Goal: Information Seeking & Learning: Learn about a topic

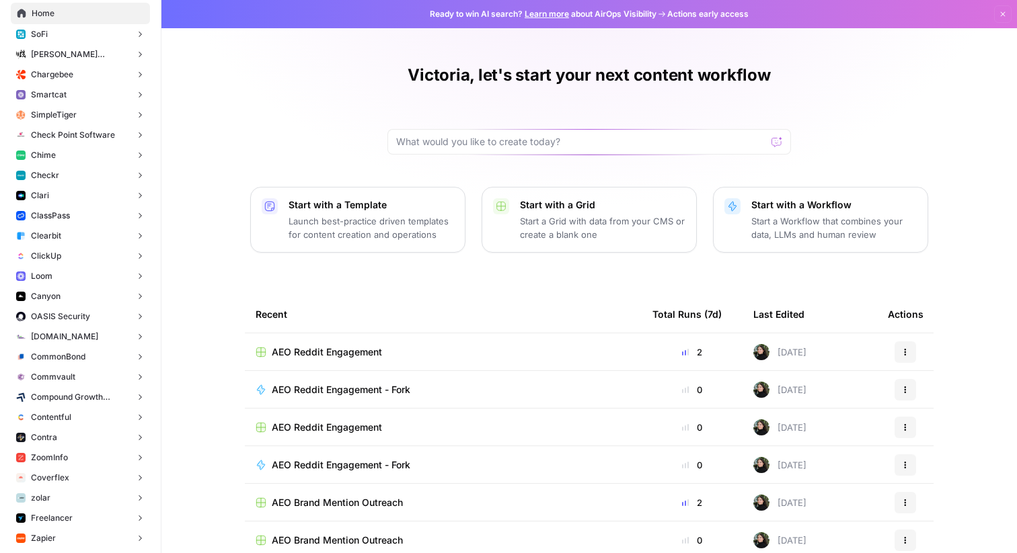
scroll to position [71, 0]
click at [65, 159] on button "Chime" at bounding box center [80, 157] width 139 height 20
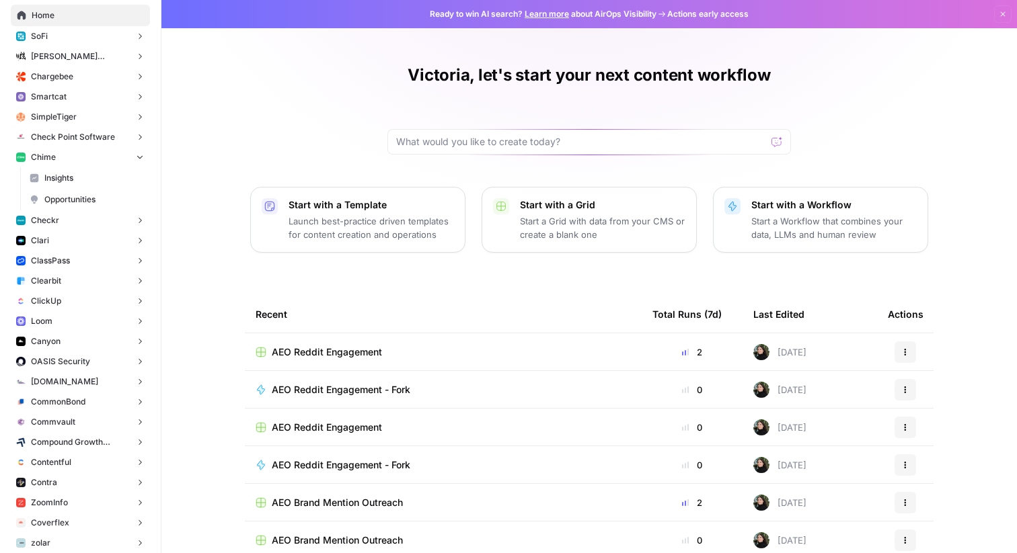
click at [79, 190] on link "Opportunities" at bounding box center [87, 200] width 126 height 22
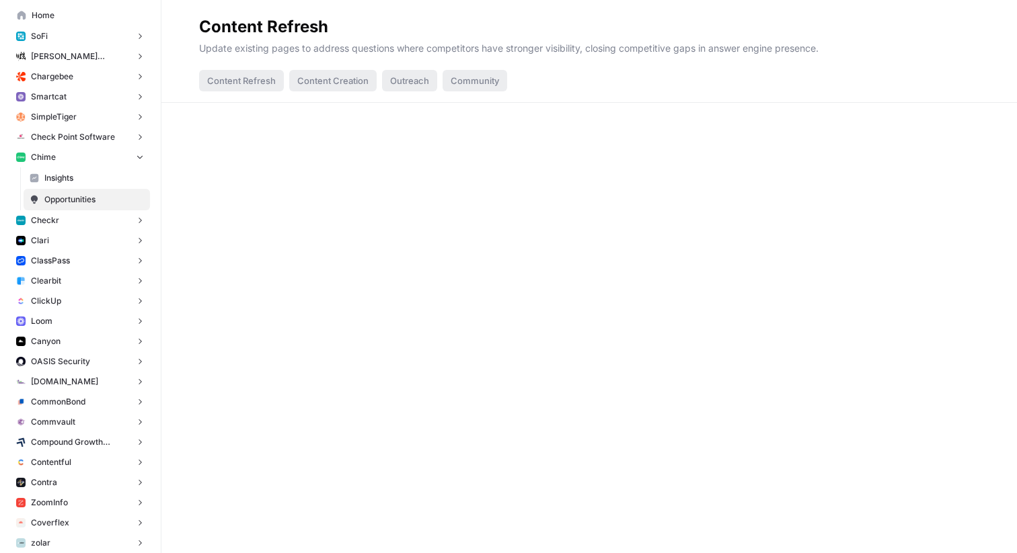
click at [78, 188] on link "Insights" at bounding box center [87, 178] width 126 height 22
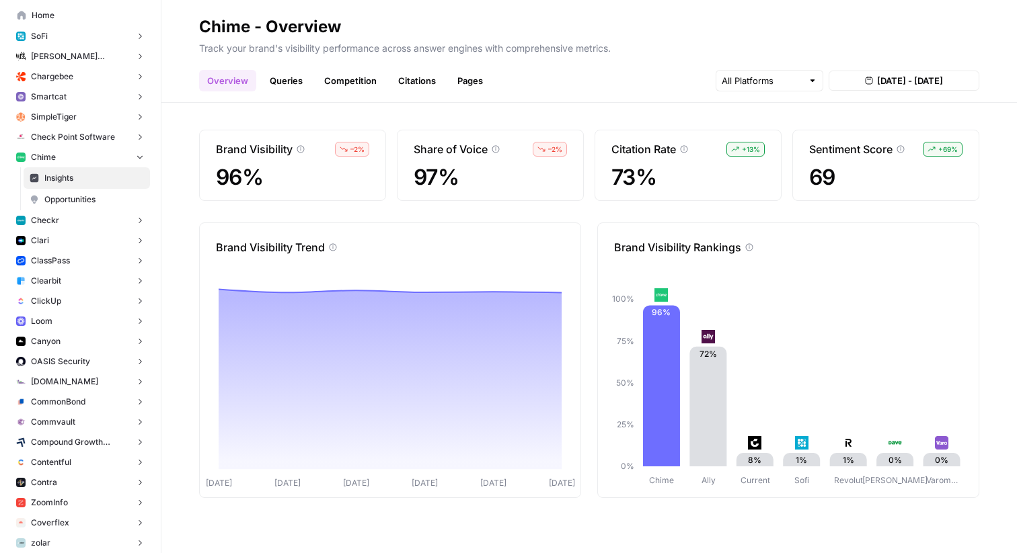
click at [458, 87] on link "Pages" at bounding box center [470, 81] width 42 height 22
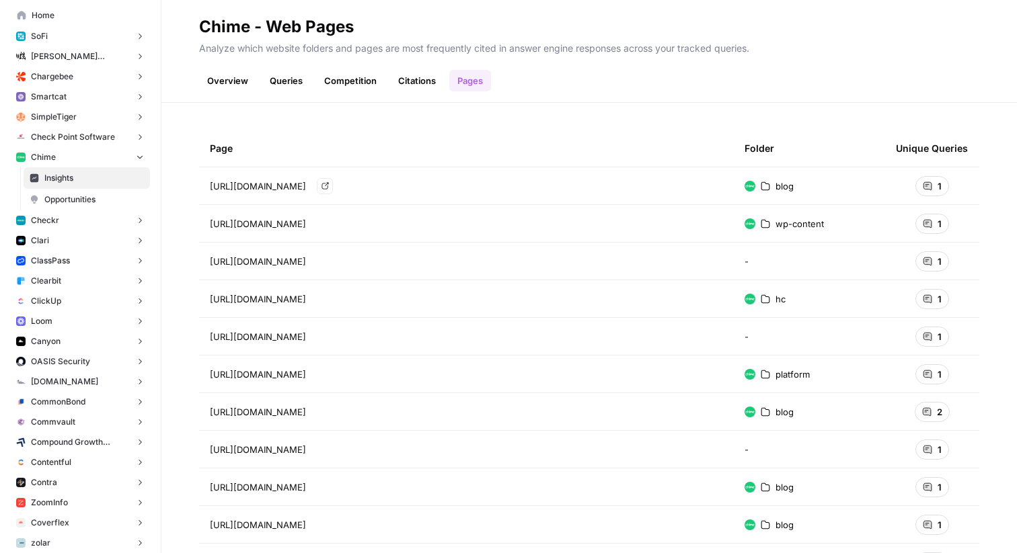
click at [420, 186] on div "https://www.chime.com/blog/authors/chime-team/ Go to page" at bounding box center [466, 186] width 513 height 16
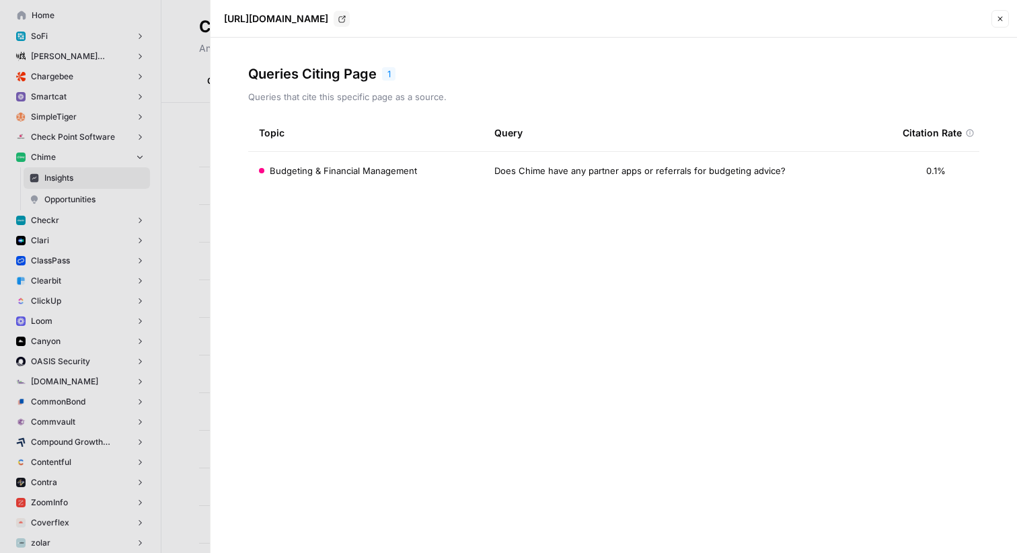
click at [183, 108] on div at bounding box center [508, 276] width 1017 height 553
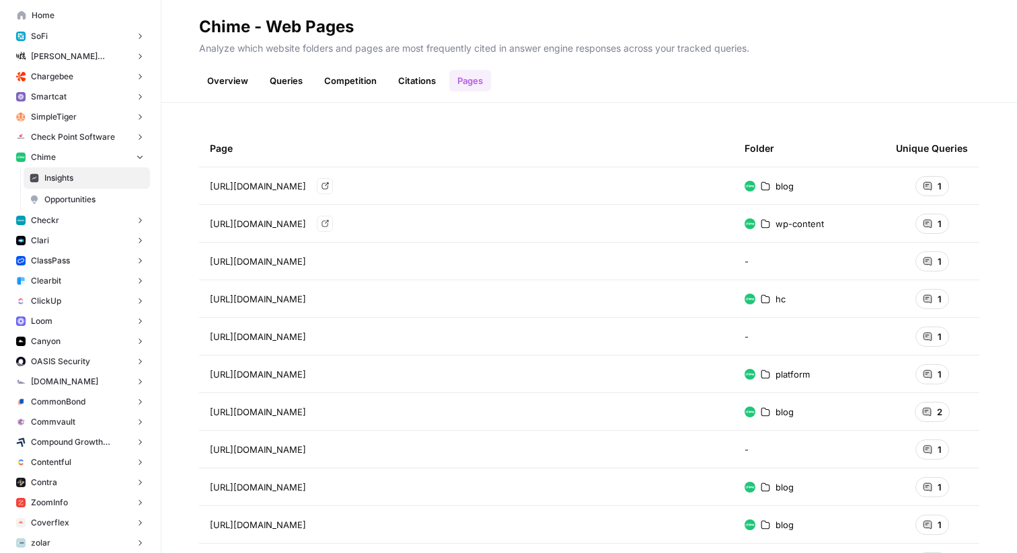
click at [297, 186] on span "https://www.chime.com/blog/authors/chime-team/" at bounding box center [258, 186] width 96 height 13
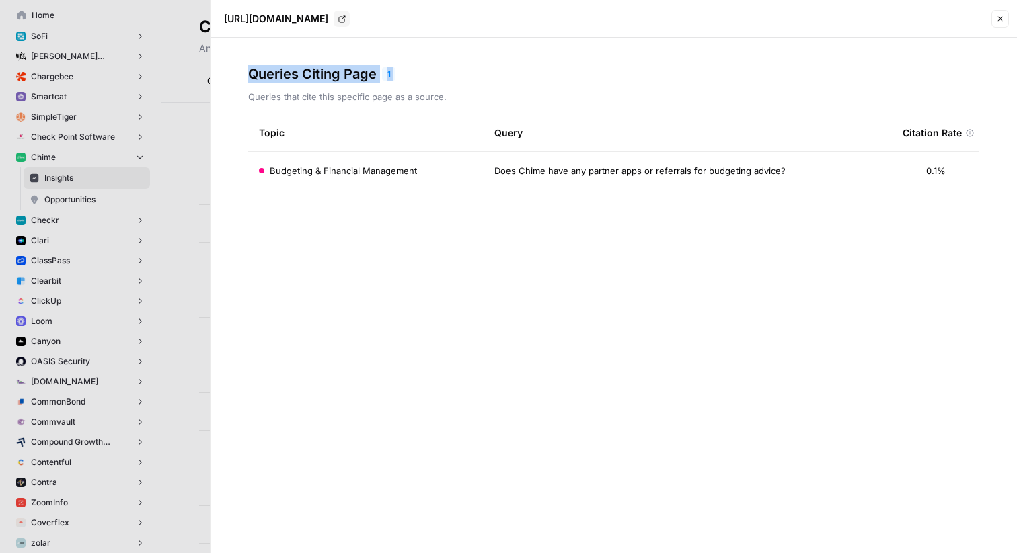
drag, startPoint x: 241, startPoint y: 71, endPoint x: 375, endPoint y: 87, distance: 134.9
click at [375, 87] on div "Queries Citing Page 1 Queries that cite this specific page as a source. Topic Q…" at bounding box center [613, 296] width 806 height 516
click at [285, 93] on p "Queries that cite this specific page as a source." at bounding box center [613, 96] width 731 height 13
click at [176, 152] on div at bounding box center [508, 276] width 1017 height 553
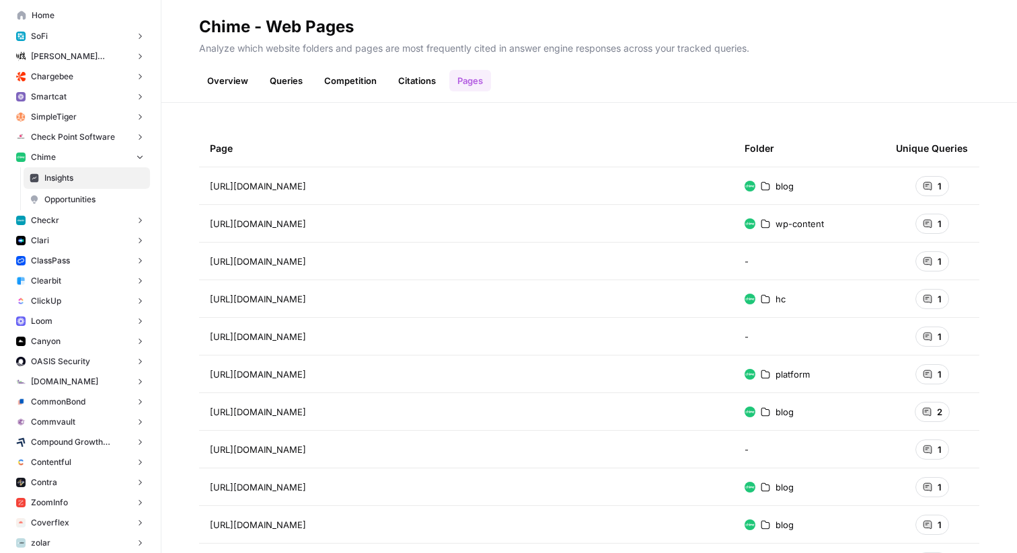
click at [279, 77] on link "Queries" at bounding box center [286, 81] width 49 height 22
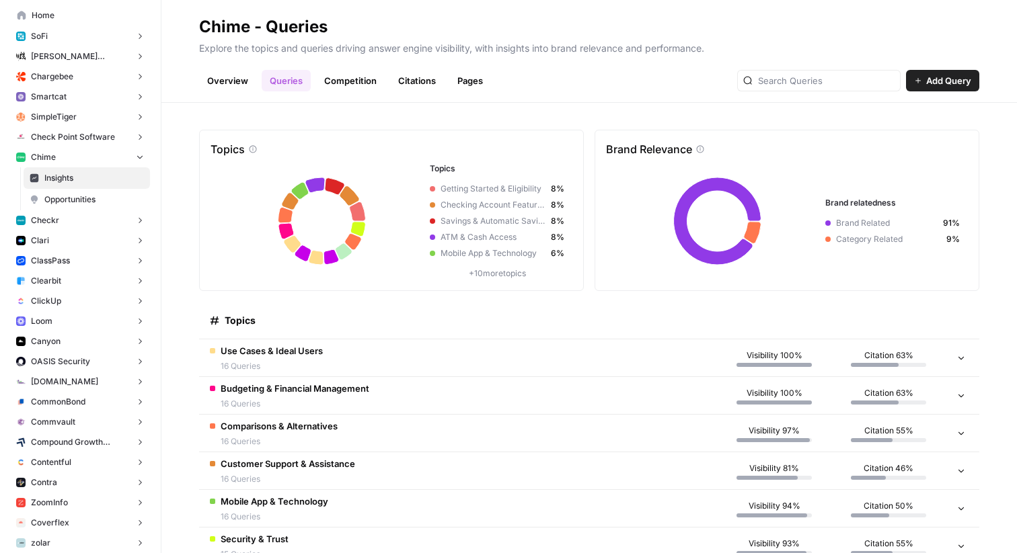
click at [270, 356] on span "Use Cases & Ideal Users" at bounding box center [272, 350] width 102 height 13
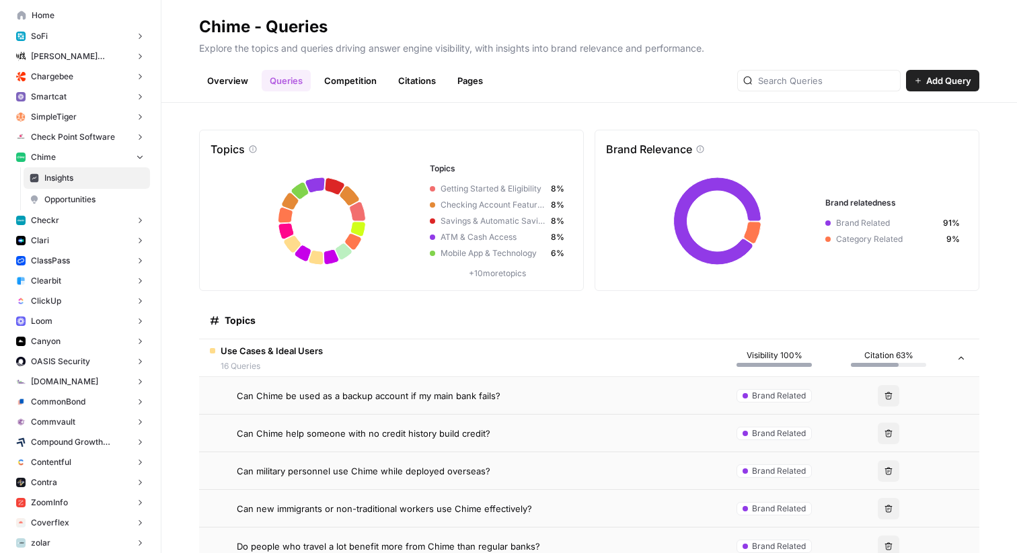
click at [274, 391] on span "Can Chime be used as a backup account if my main bank fails?" at bounding box center [369, 395] width 264 height 13
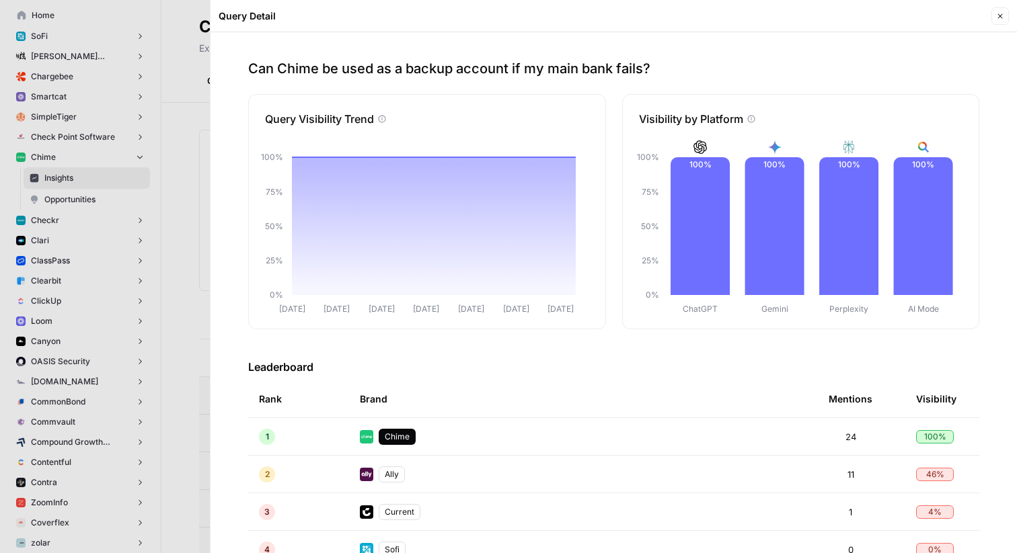
click at [670, 42] on div "Can Chime be used as a backup account if my main bank fails? Query Visibility T…" at bounding box center [613, 292] width 806 height 521
click at [176, 109] on div at bounding box center [508, 276] width 1017 height 553
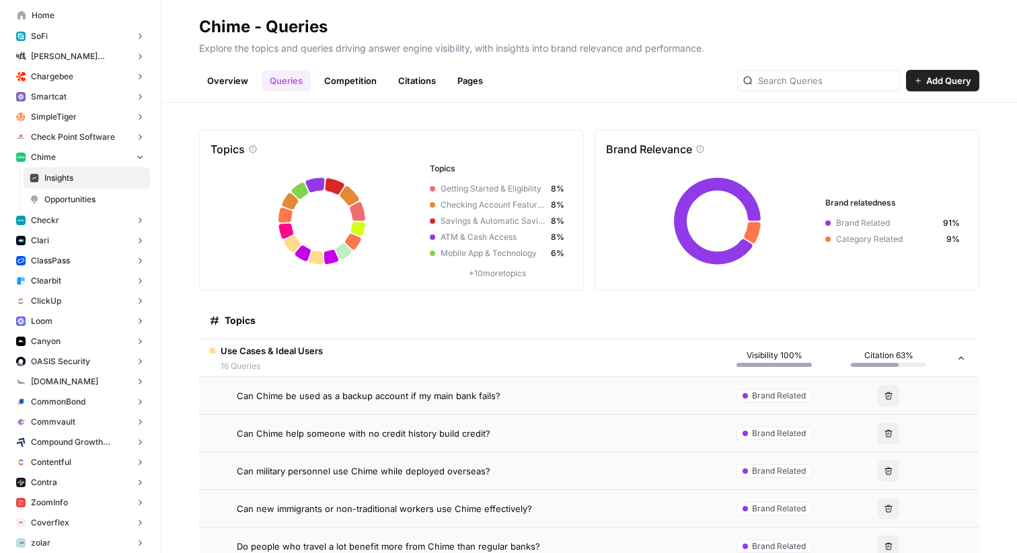
click at [467, 91] on header "Chime - Queries Explore the topics and queries driving answer engine visibility…" at bounding box center [588, 51] width 855 height 103
click at [465, 77] on link "Pages" at bounding box center [470, 81] width 42 height 22
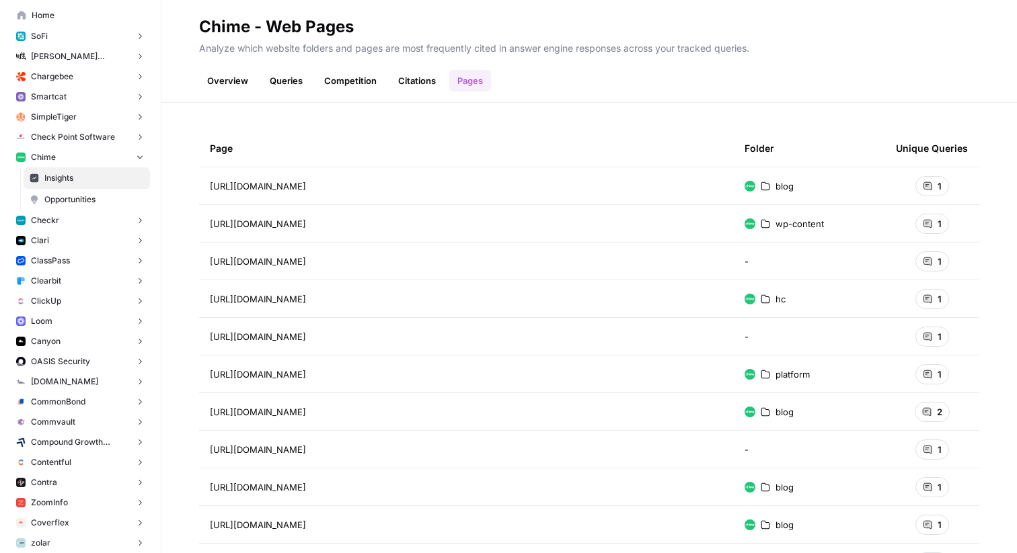
click at [340, 85] on link "Competition" at bounding box center [350, 81] width 69 height 22
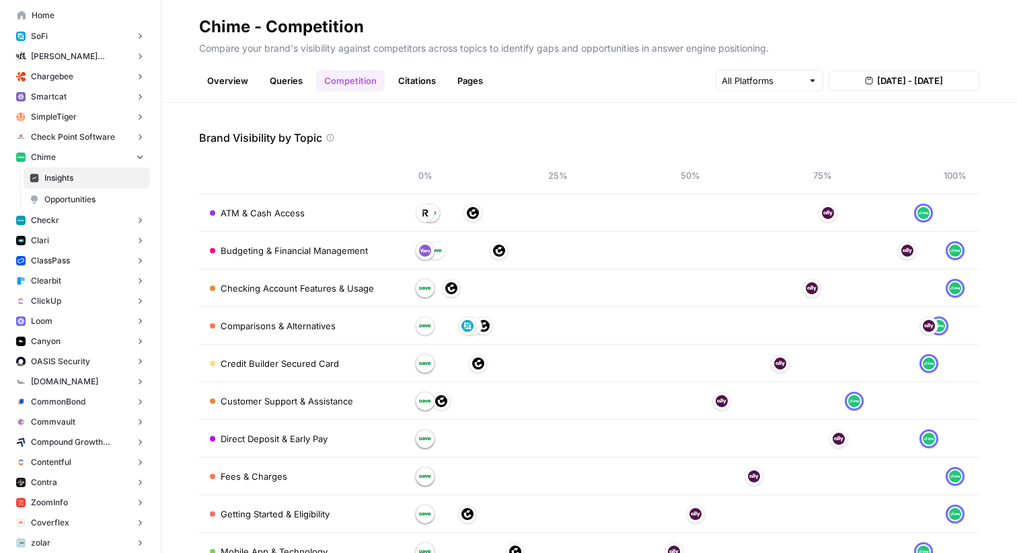
click at [474, 81] on link "Pages" at bounding box center [470, 81] width 42 height 22
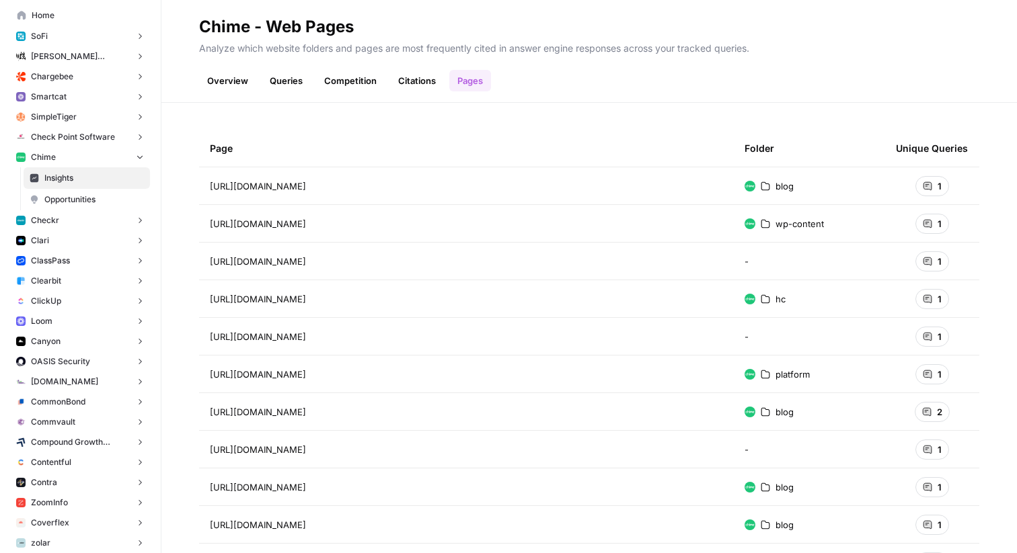
click at [300, 86] on link "Queries" at bounding box center [286, 81] width 49 height 22
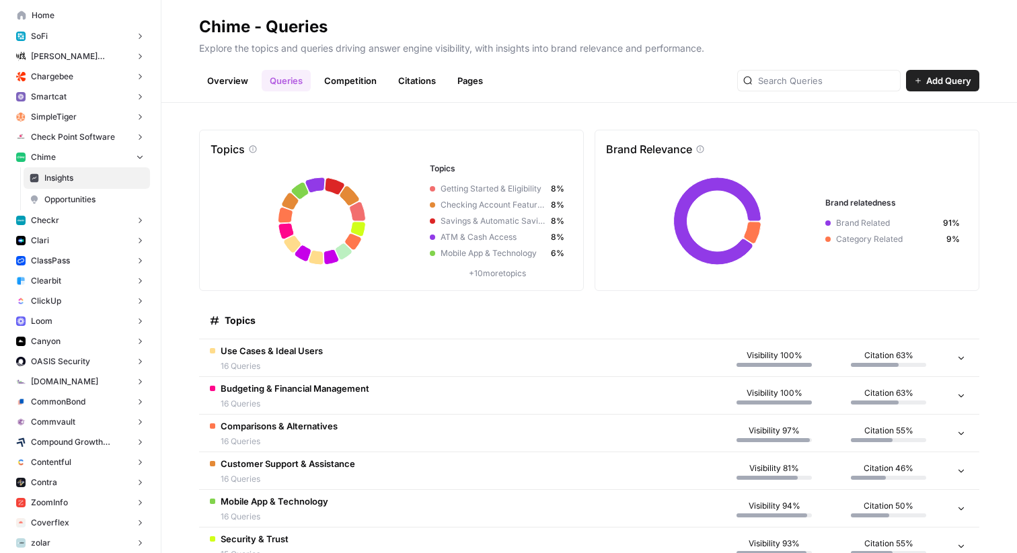
click at [346, 72] on link "Competition" at bounding box center [350, 81] width 69 height 22
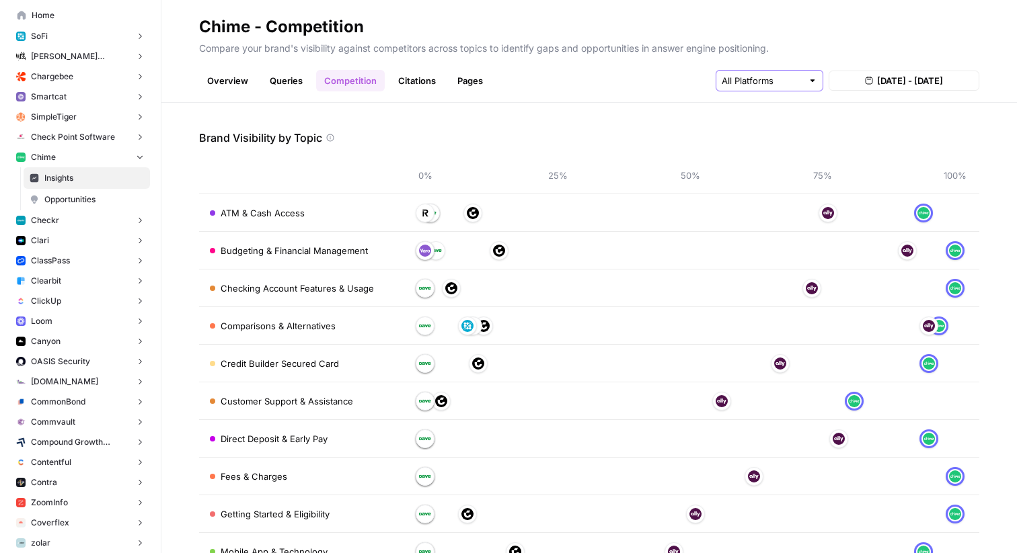
click at [738, 85] on input "text" at bounding box center [762, 80] width 81 height 13
click at [680, 85] on div "Overview Queries Competition Citations Pages Aug 12, 2025 - Aug 18, 2025" at bounding box center [589, 75] width 780 height 32
click at [920, 82] on span "Aug 12, 2025 - Aug 18, 2025" at bounding box center [910, 80] width 66 height 13
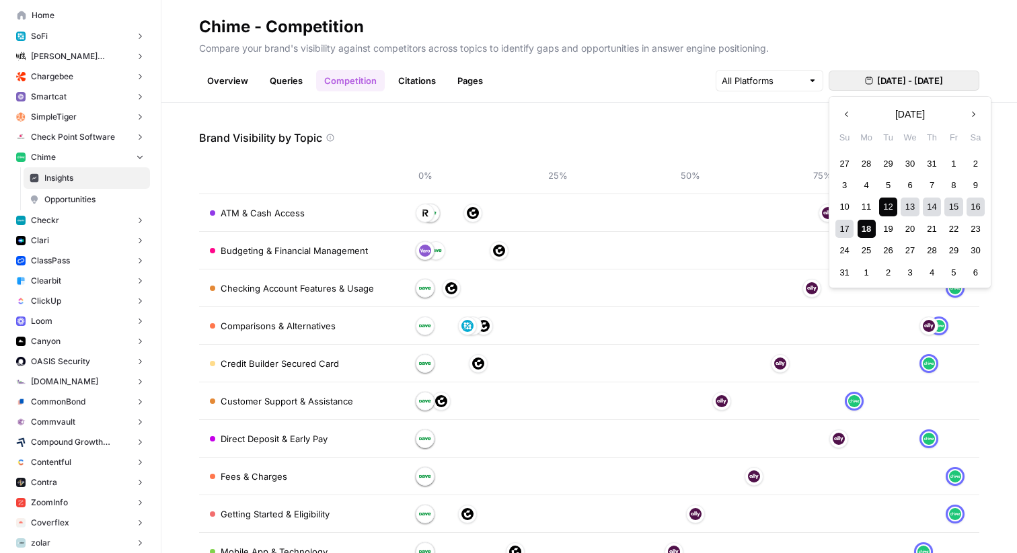
click at [210, 85] on link "Overview" at bounding box center [227, 81] width 57 height 22
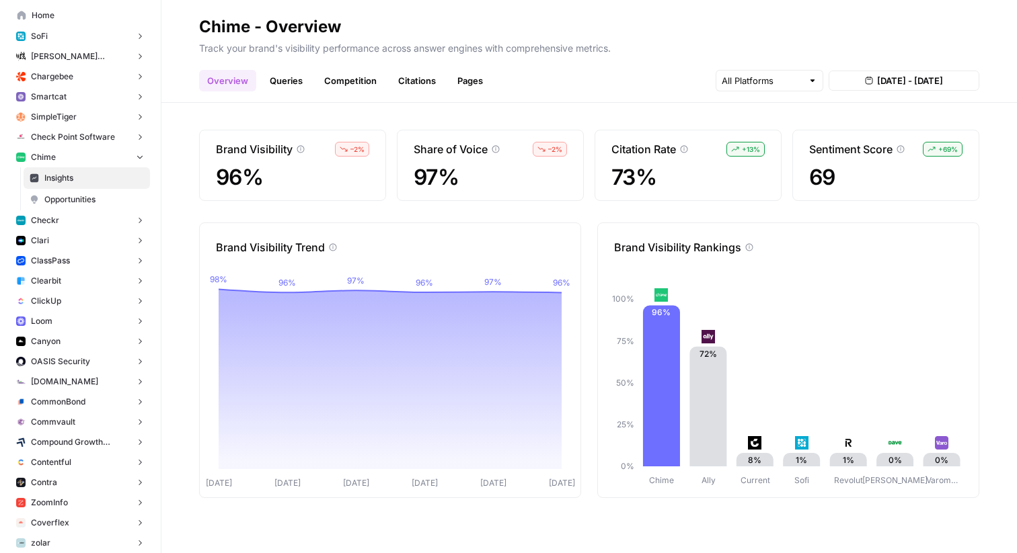
click at [475, 80] on link "Pages" at bounding box center [470, 81] width 42 height 22
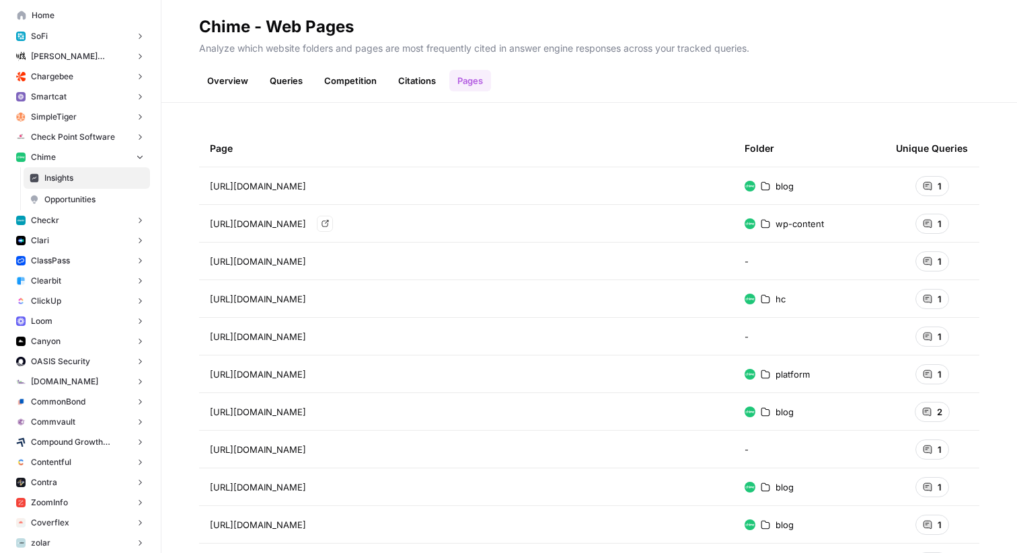
click at [306, 224] on span "https://www.chime.com/wp-content/uploads/2024/06/monthly-budget-planner-no-calc…" at bounding box center [258, 223] width 96 height 13
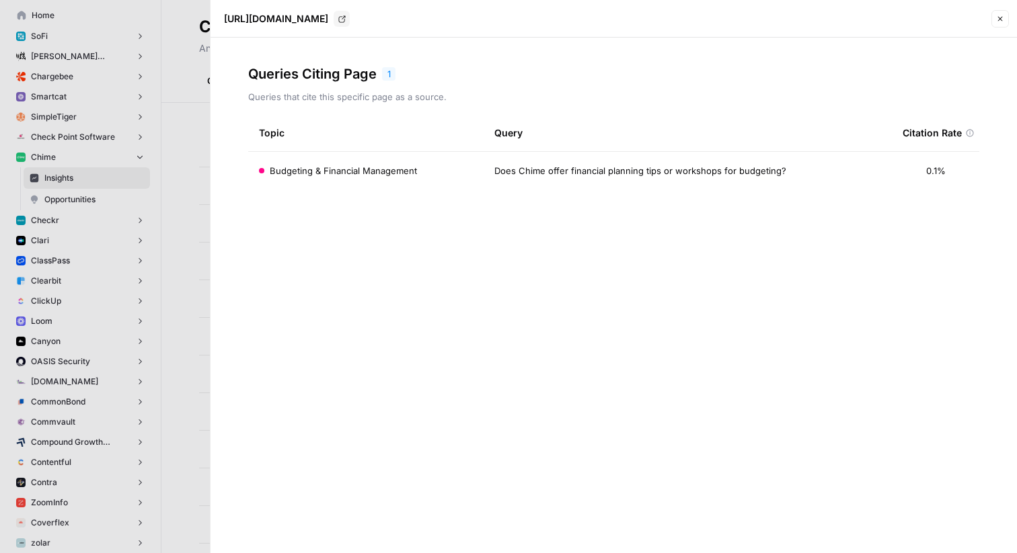
click at [192, 194] on div at bounding box center [508, 276] width 1017 height 553
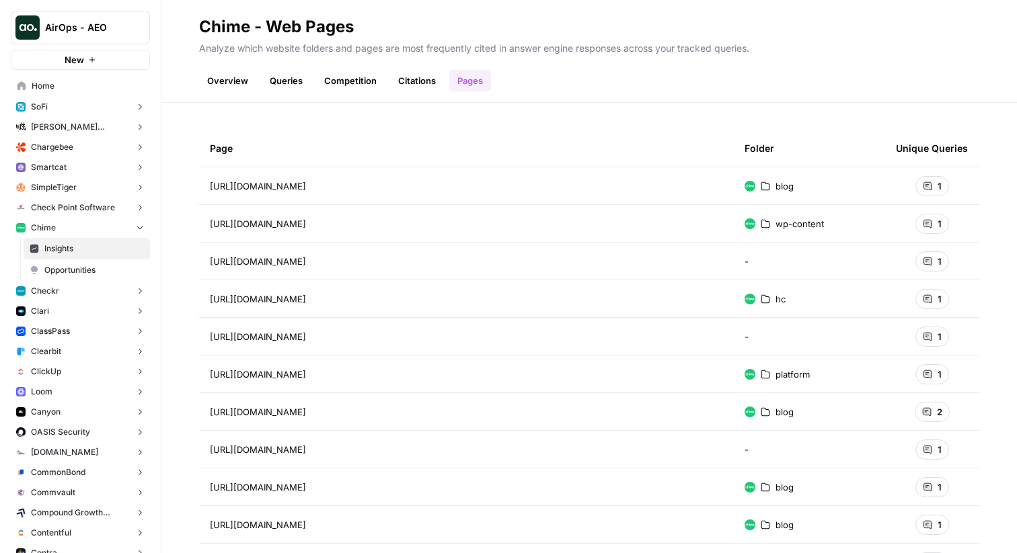
click at [75, 14] on button "AirOps - AEO" at bounding box center [80, 28] width 139 height 34
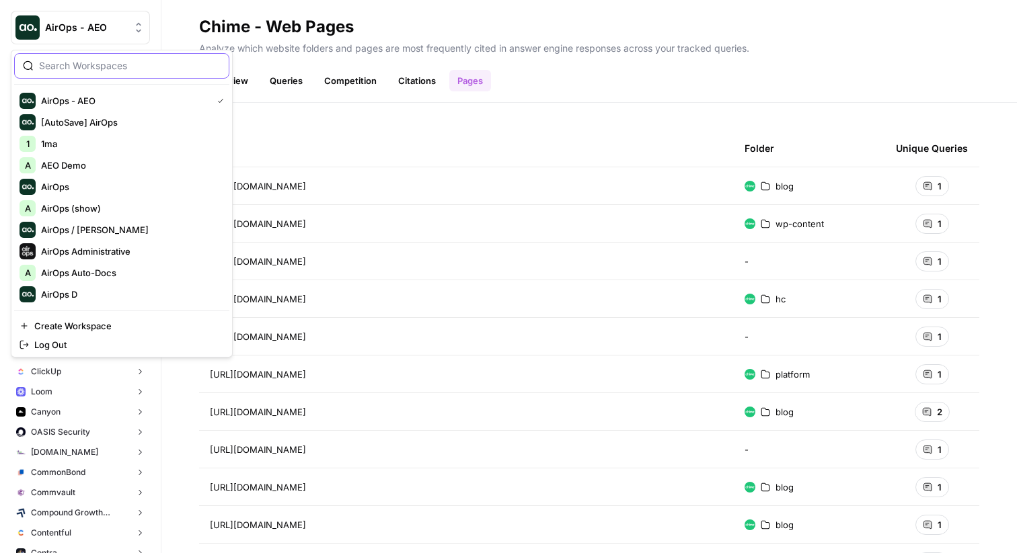
click at [103, 66] on input "search" at bounding box center [130, 65] width 182 height 13
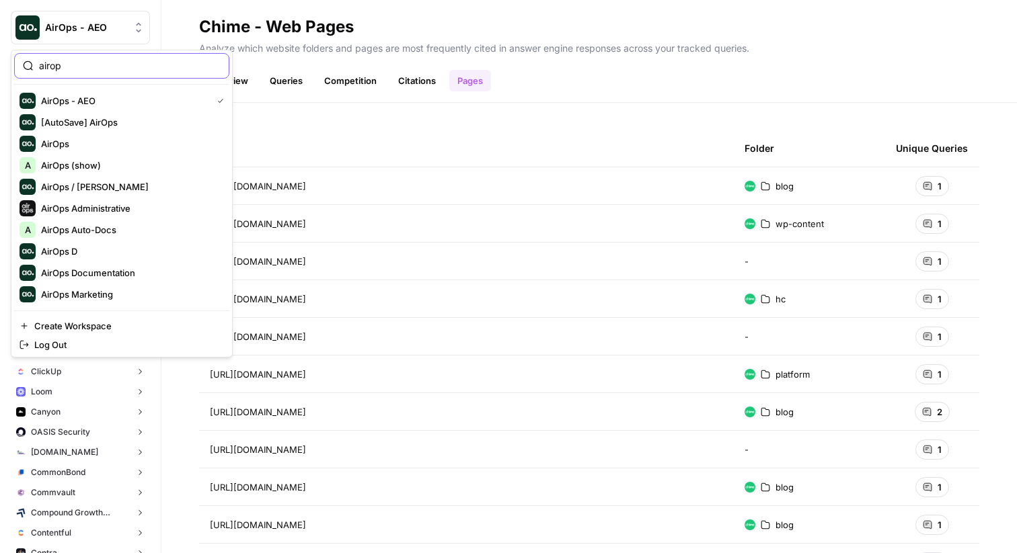
type input "airop"
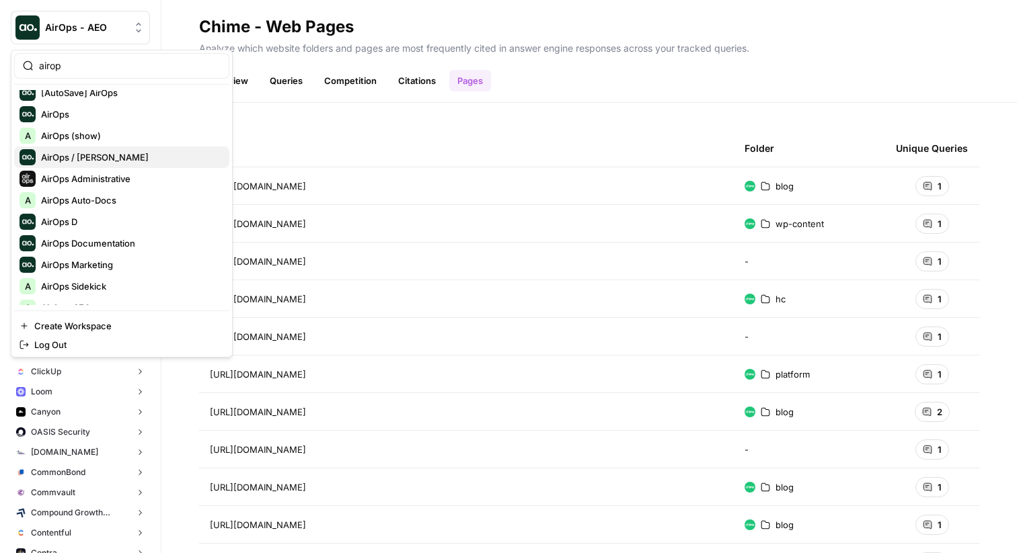
scroll to position [31, 0]
click at [75, 110] on span "AirOps" at bounding box center [130, 112] width 178 height 13
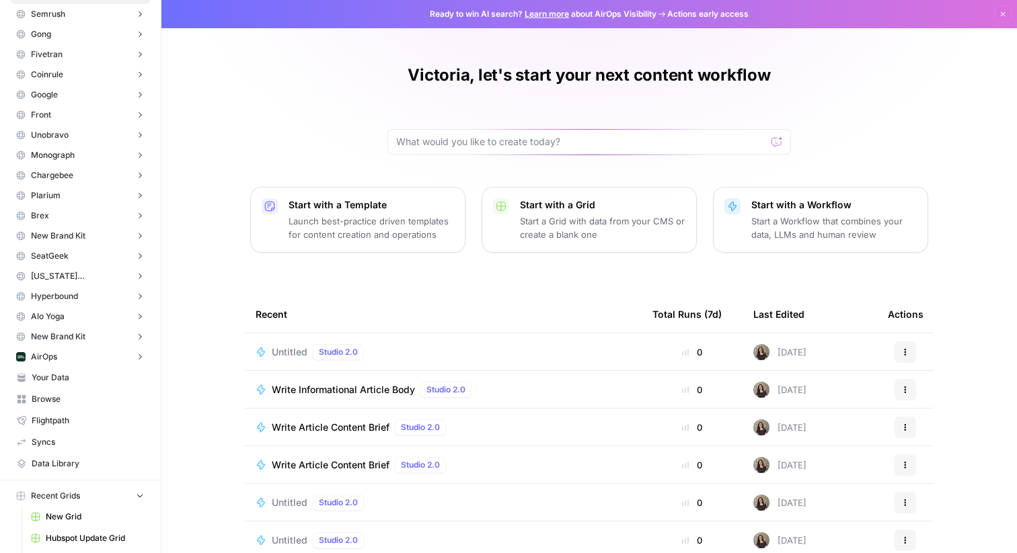
scroll to position [276, 0]
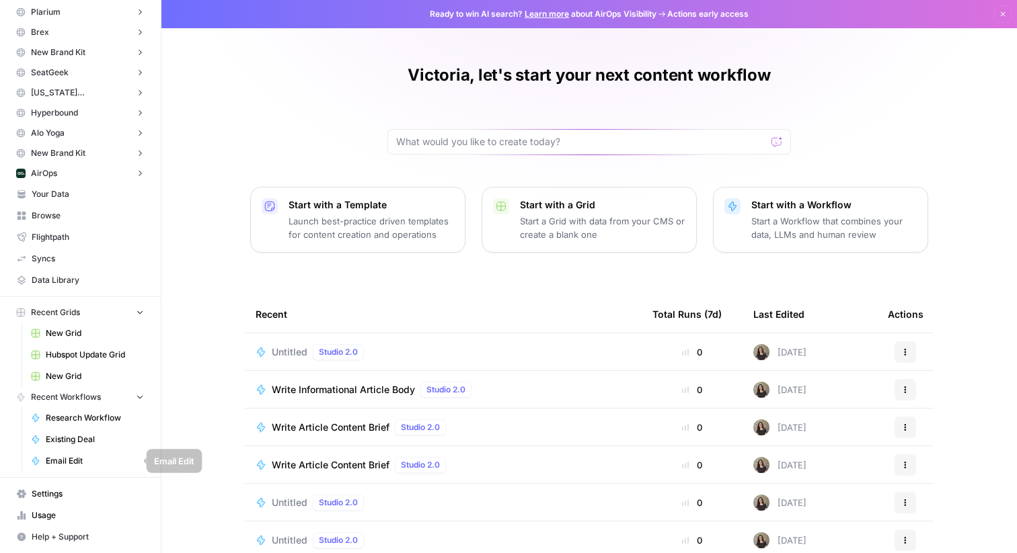
click at [43, 494] on span "Settings" at bounding box center [88, 494] width 112 height 12
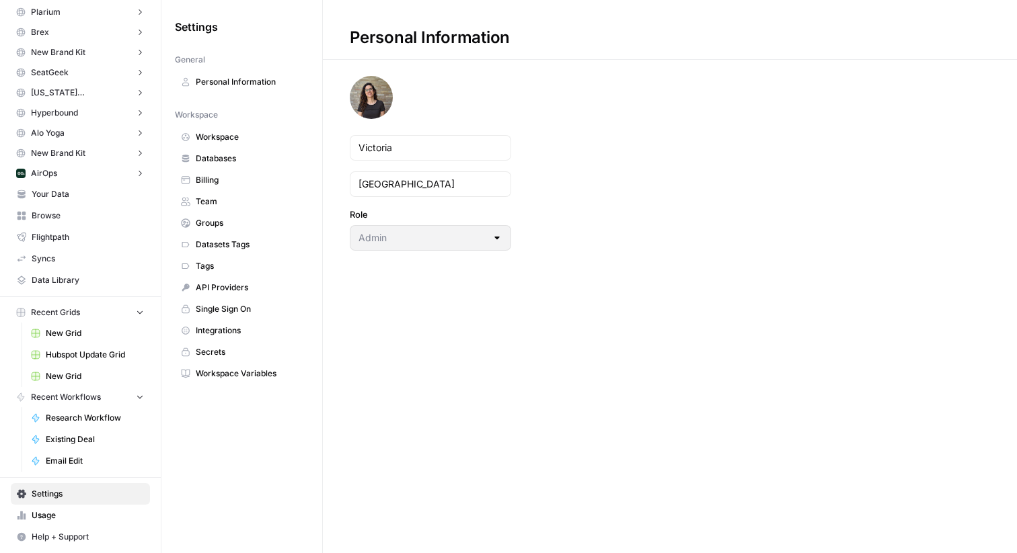
click at [233, 180] on span "Billing" at bounding box center [249, 180] width 107 height 12
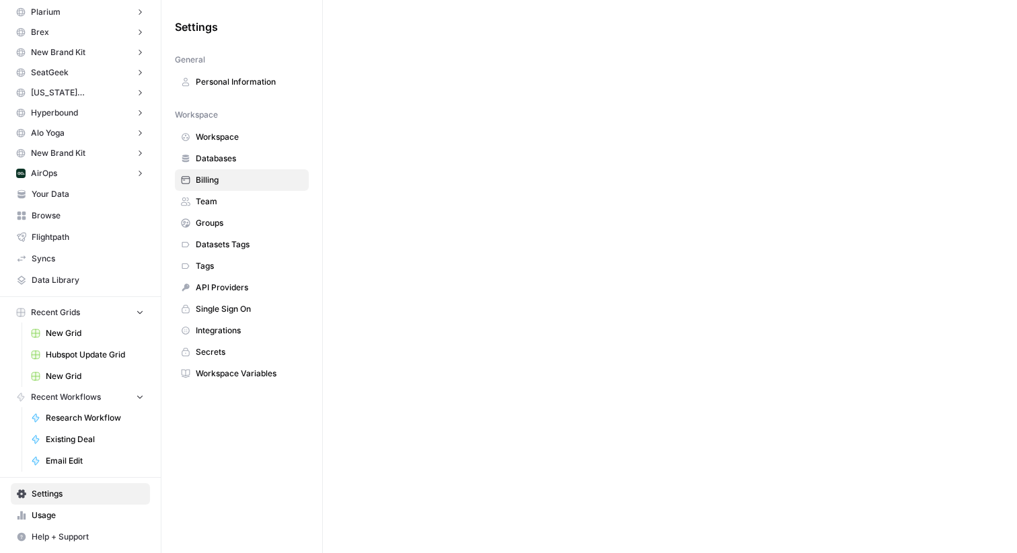
click at [61, 514] on span "Usage" at bounding box center [88, 516] width 112 height 12
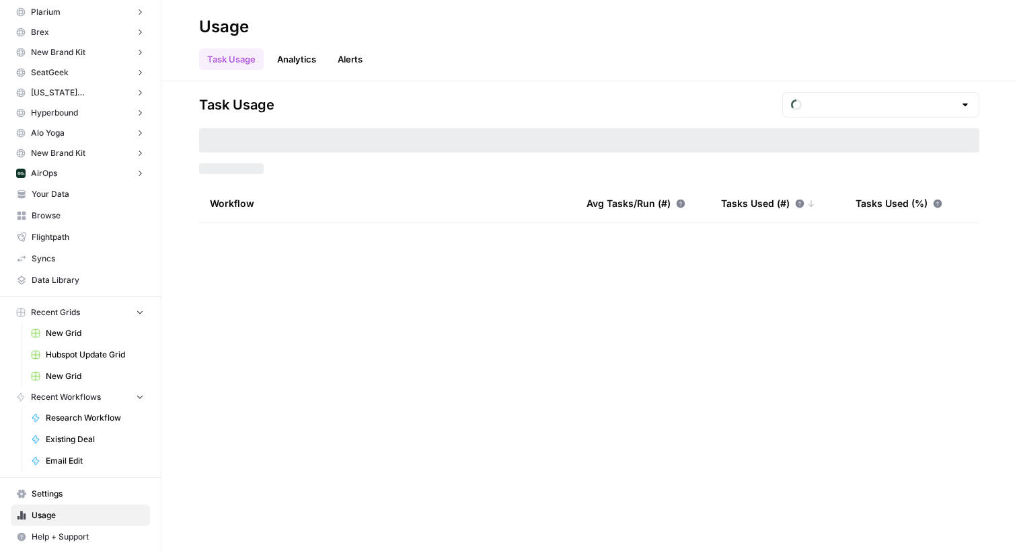
type input "August Tasks"
click at [909, 104] on input "text" at bounding box center [880, 104] width 147 height 13
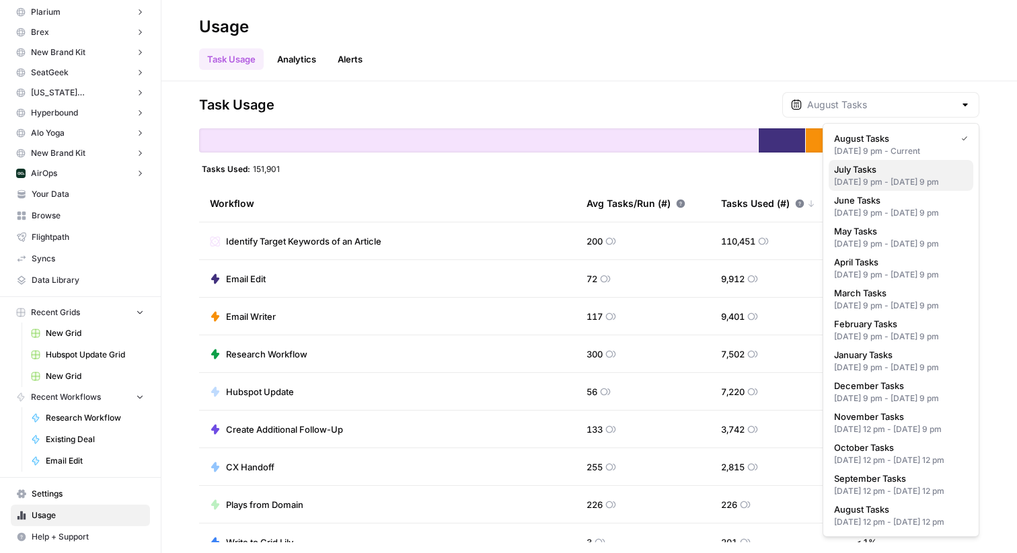
click at [861, 177] on div "[DATE] 9 pm - [DATE] 9 pm" at bounding box center [901, 182] width 134 height 12
type input "July Tasks"
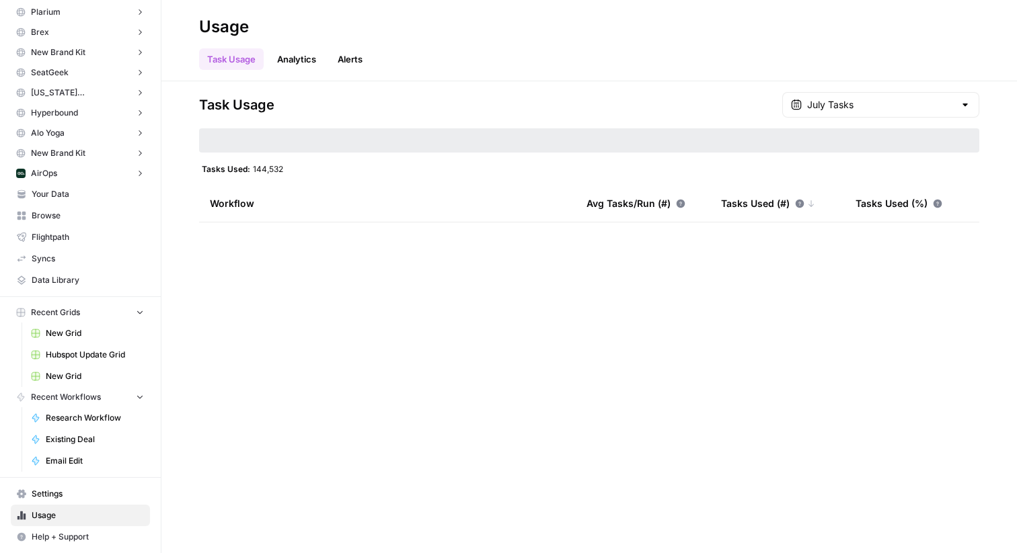
click at [310, 59] on link "Analytics" at bounding box center [296, 59] width 55 height 22
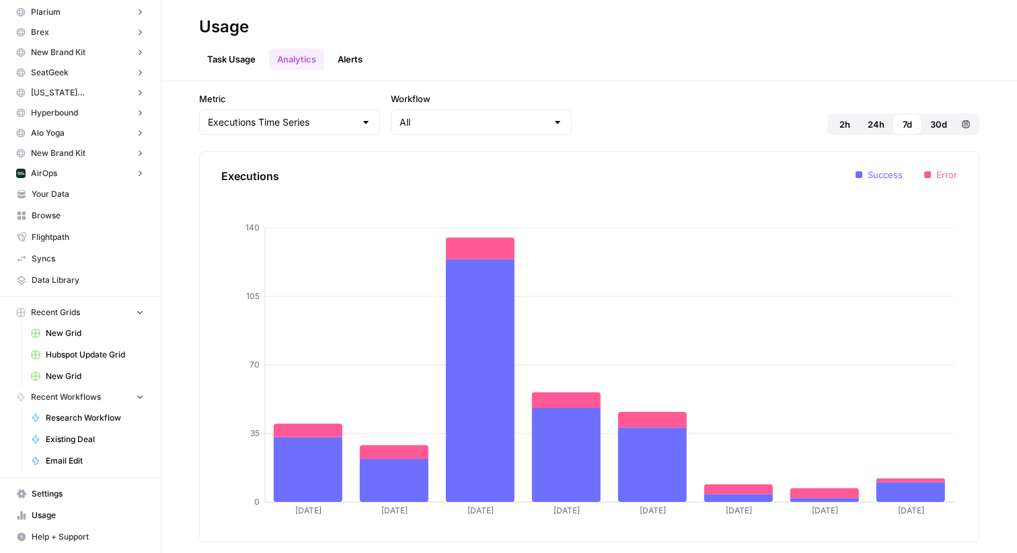
click at [886, 125] on button "24h" at bounding box center [875, 125] width 33 height 22
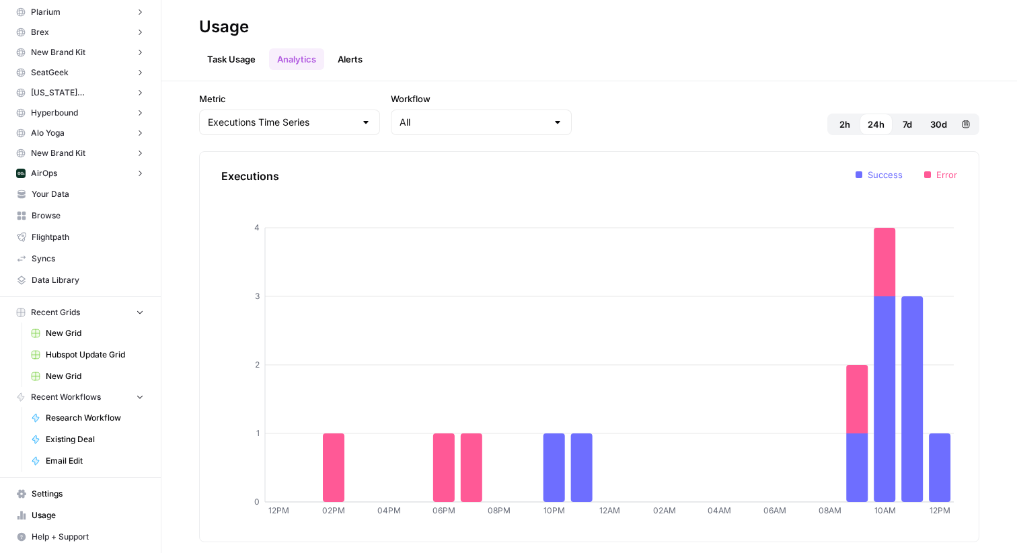
click at [942, 76] on header "Usage Task Usage Analytics Alerts" at bounding box center [588, 40] width 855 height 81
click at [935, 122] on span "30d" at bounding box center [938, 124] width 17 height 13
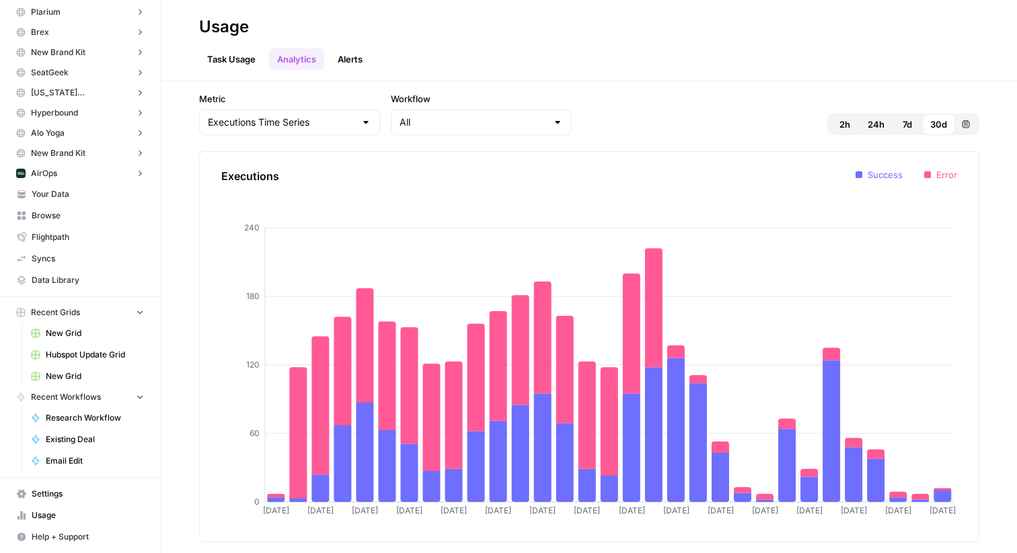
click at [904, 122] on span "7d" at bounding box center [906, 124] width 9 height 13
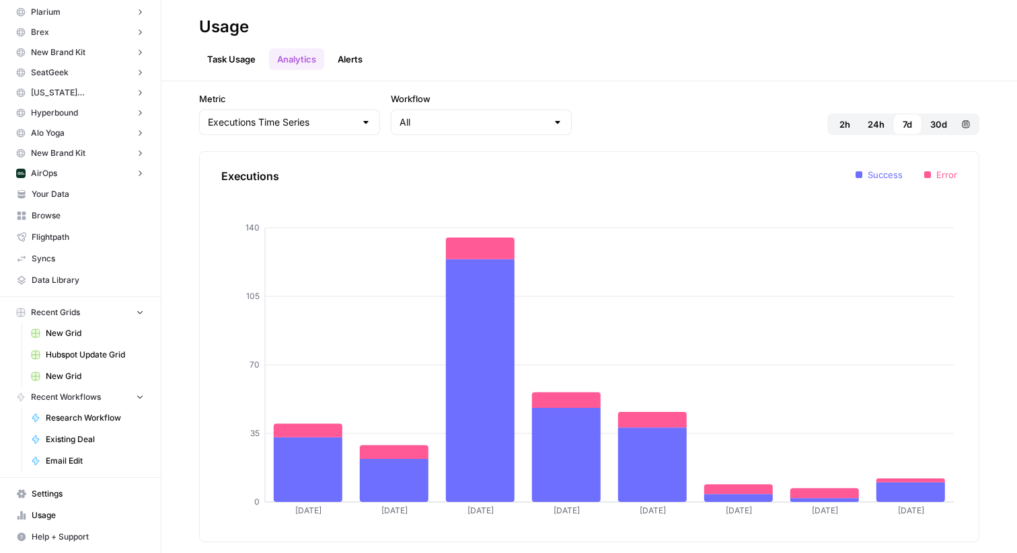
click at [929, 122] on button "30d" at bounding box center [938, 125] width 33 height 22
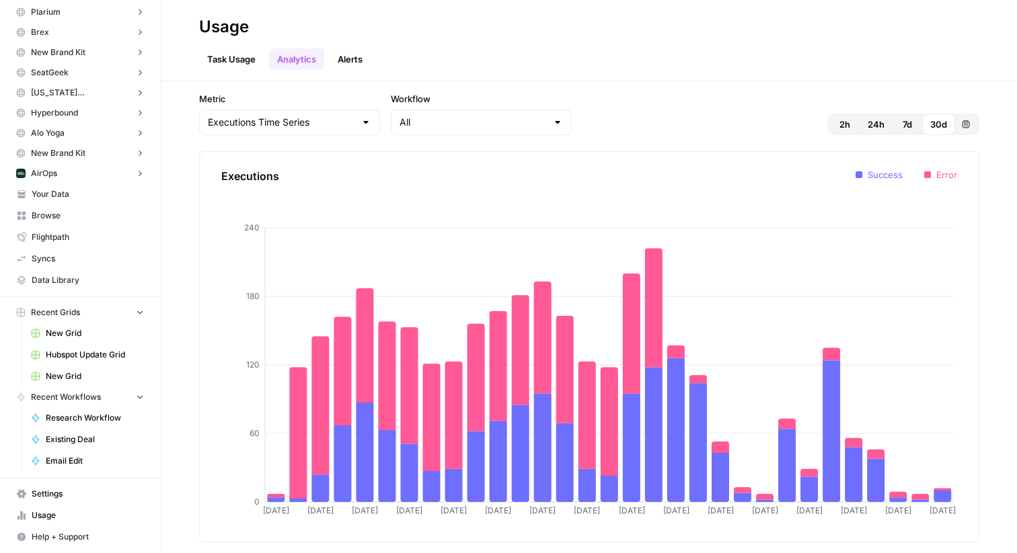
click at [537, 166] on div "Executions [DATE] [DATE] [DATE] [DATE] [DATE] [DATE] [DATE] Aug [DATE] Aug [DAT…" at bounding box center [589, 346] width 780 height 391
click at [219, 53] on link "Task Usage" at bounding box center [231, 59] width 65 height 22
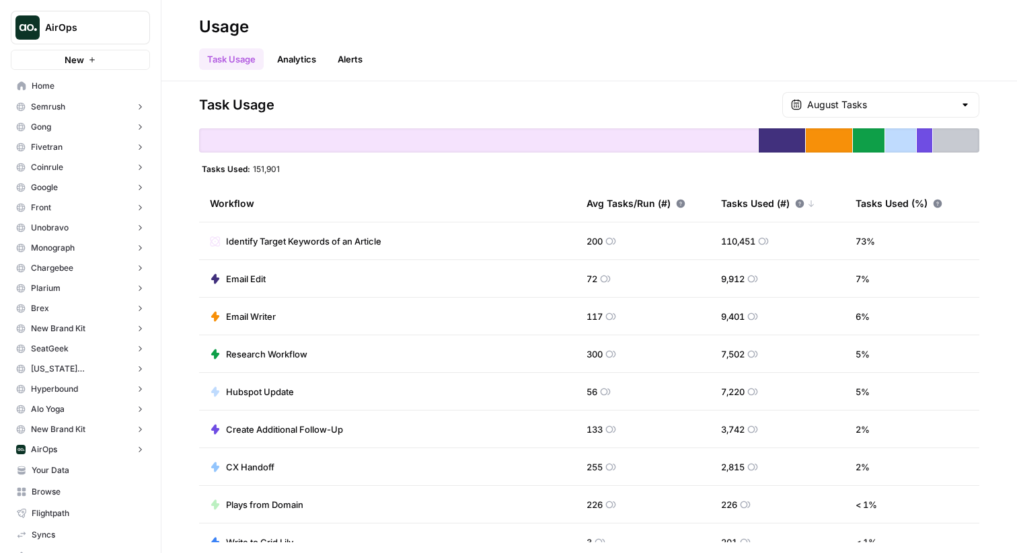
click at [59, 32] on span "AirOps" at bounding box center [85, 27] width 81 height 13
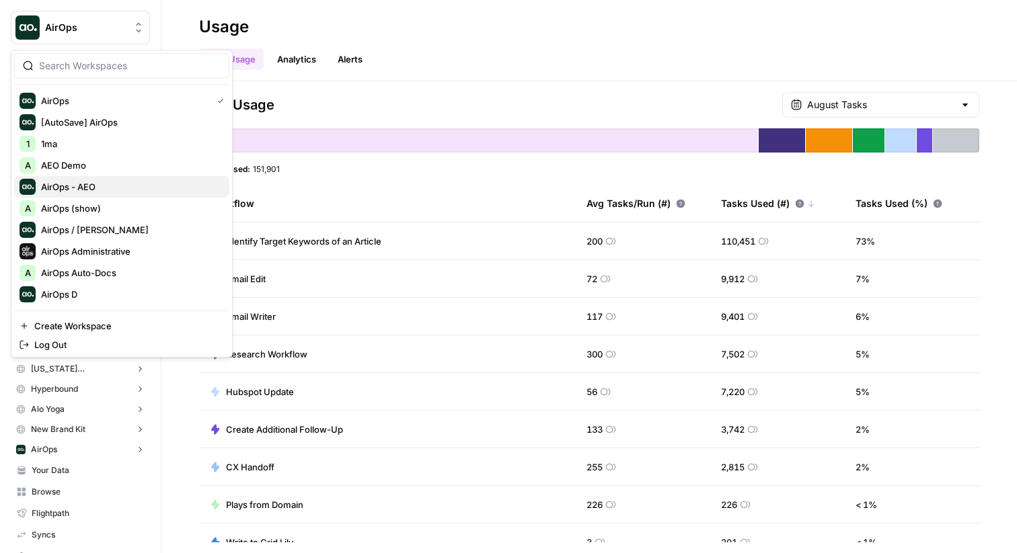
click at [50, 182] on span "AirOps - AEO" at bounding box center [130, 186] width 178 height 13
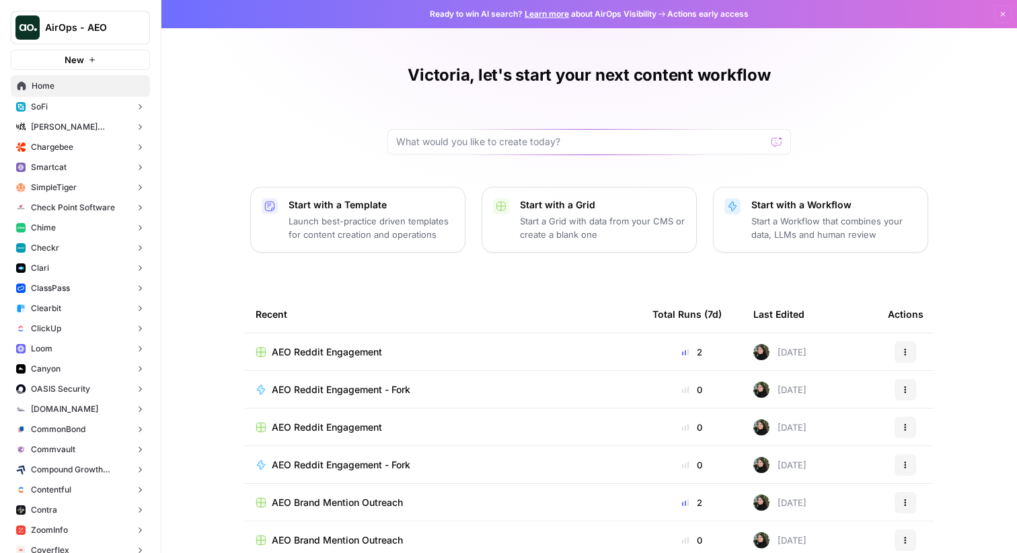
click at [35, 223] on span "Chime" at bounding box center [43, 228] width 25 height 12
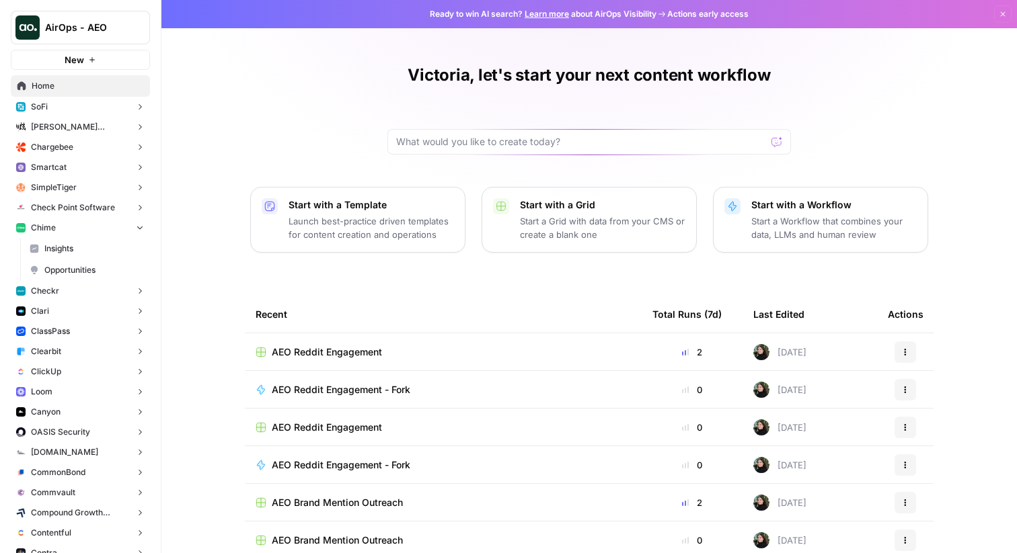
click at [37, 256] on link "Insights" at bounding box center [87, 249] width 126 height 22
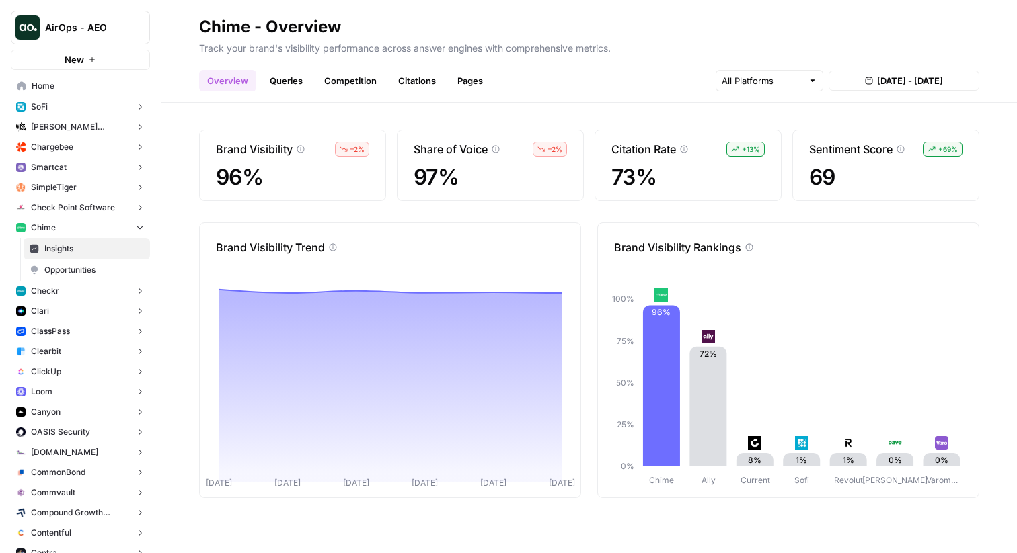
click at [466, 79] on link "Pages" at bounding box center [470, 81] width 42 height 22
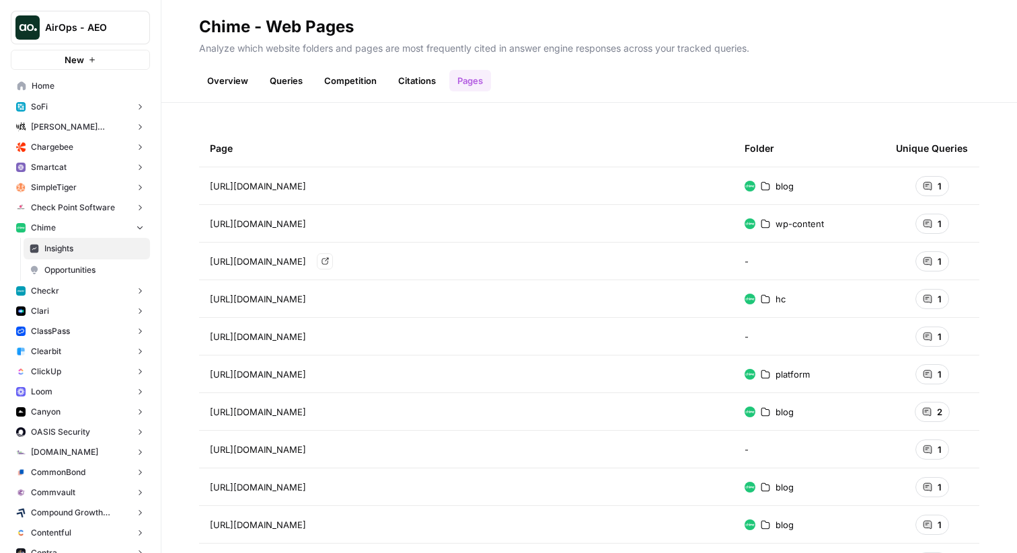
click at [390, 235] on td "https://www.chime.com/wp-content/uploads/2024/06/monthly-budget-planner-no-calc…" at bounding box center [466, 223] width 535 height 37
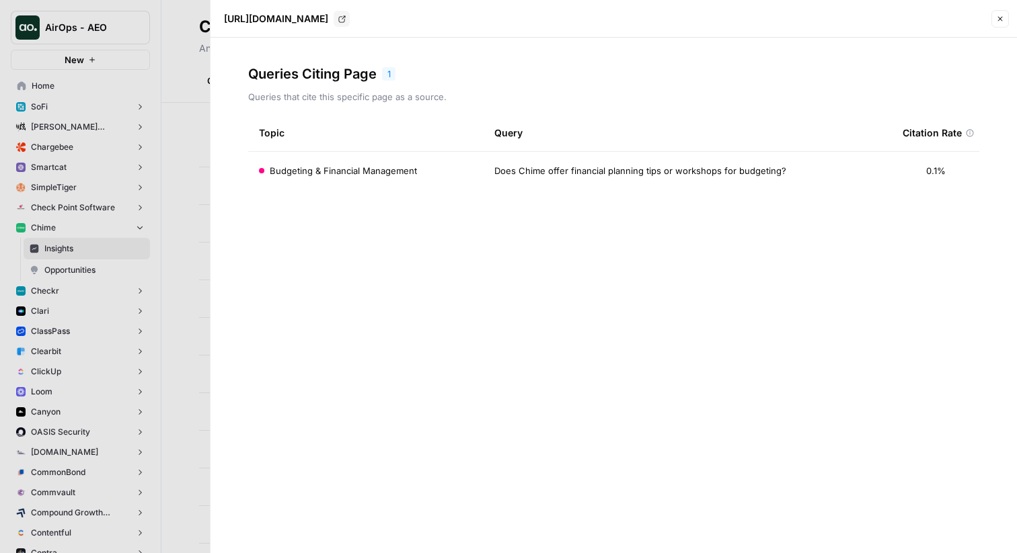
click at [193, 134] on div at bounding box center [508, 276] width 1017 height 553
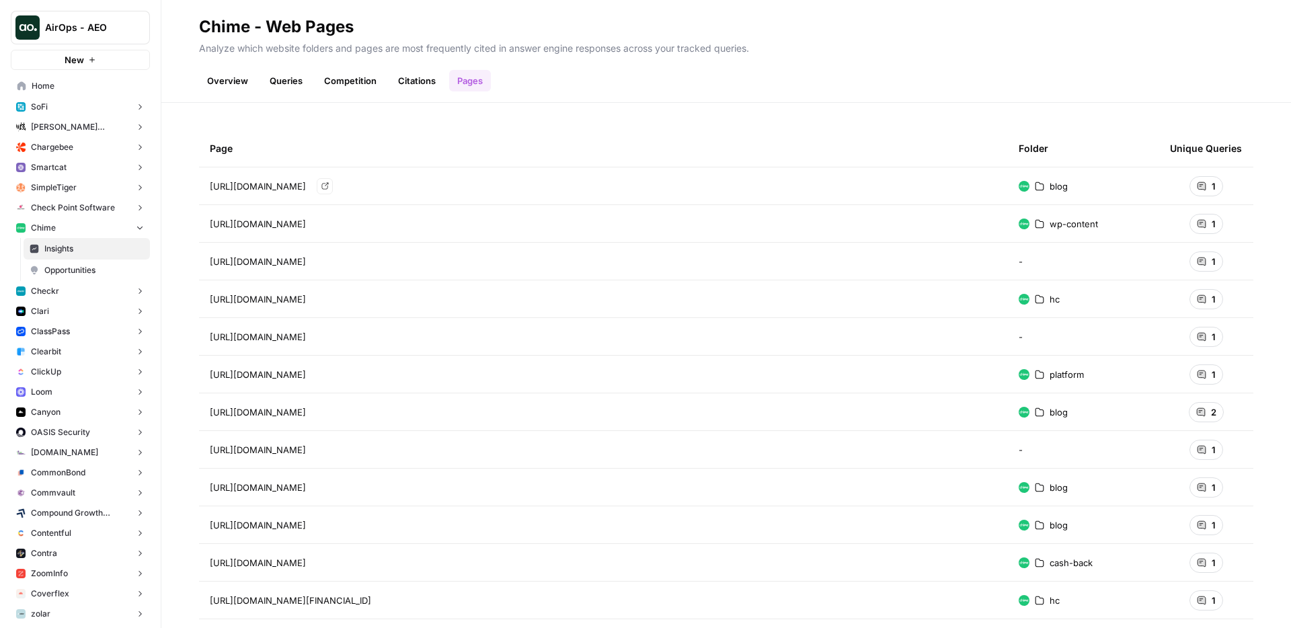
click at [342, 105] on div "Page Folder Unique Queries https://www.chime.com/blog/authors/chime-team/ Go to…" at bounding box center [726, 365] width 1130 height 525
